Goal: Task Accomplishment & Management: Manage account settings

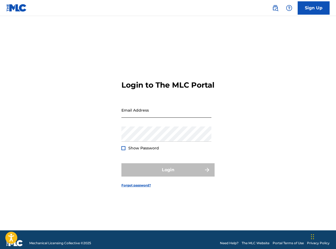
click at [152, 113] on input "Email Address" at bounding box center [166, 110] width 90 height 15
type input "[EMAIL_ADDRESS][DOMAIN_NAME]"
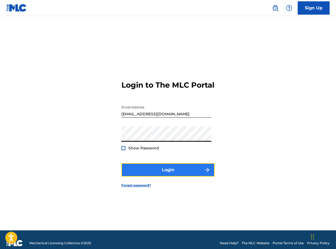
click at [167, 172] on button "Login" at bounding box center [167, 169] width 93 height 13
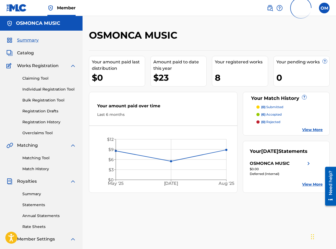
click at [270, 167] on div "OSMONCA MUSIC" at bounding box center [270, 163] width 40 height 6
click at [267, 167] on div "OSMONCA MUSIC" at bounding box center [270, 163] width 40 height 6
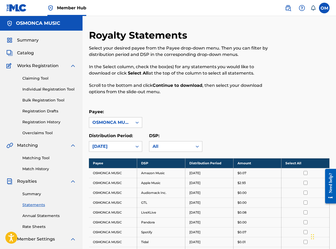
click at [12, 6] on img at bounding box center [16, 8] width 21 height 8
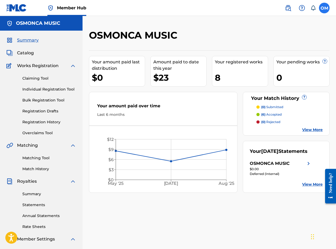
click at [324, 8] on label at bounding box center [324, 8] width 11 height 11
click at [324, 8] on input "OM [PERSON_NAME] [EMAIL_ADDRESS][DOMAIN_NAME] Notification Preferences Profile …" at bounding box center [324, 8] width 0 height 0
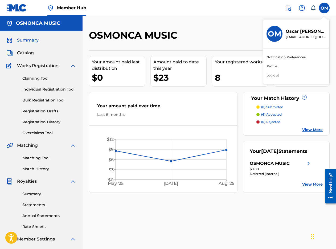
click at [271, 75] on p "Log out" at bounding box center [273, 75] width 13 height 5
click at [324, 8] on input "OM [PERSON_NAME] [EMAIL_ADDRESS][DOMAIN_NAME] Notification Preferences Profile …" at bounding box center [324, 8] width 0 height 0
